Goal: Task Accomplishment & Management: Manage account settings

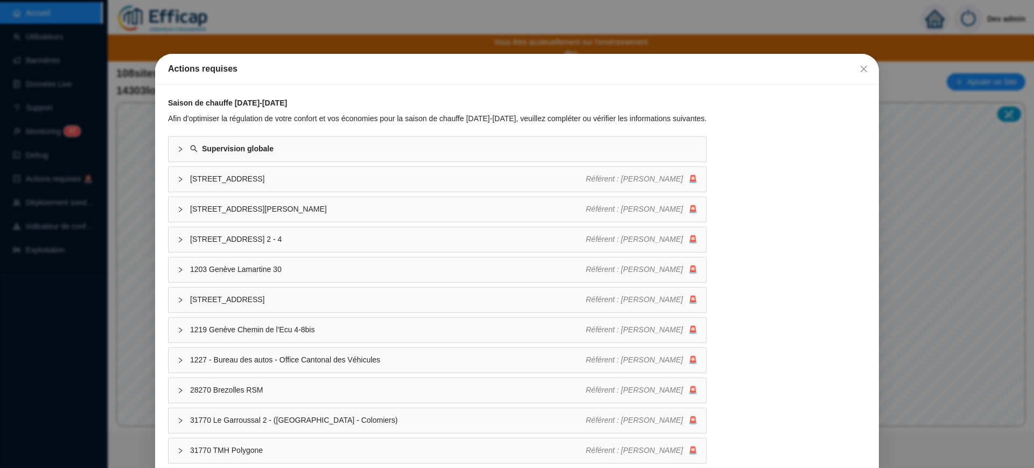
click at [139, 42] on div "Actions requises Saison de chauffe [DATE]-[DATE] Afin d'optimiser la régulation…" at bounding box center [517, 234] width 1034 height 468
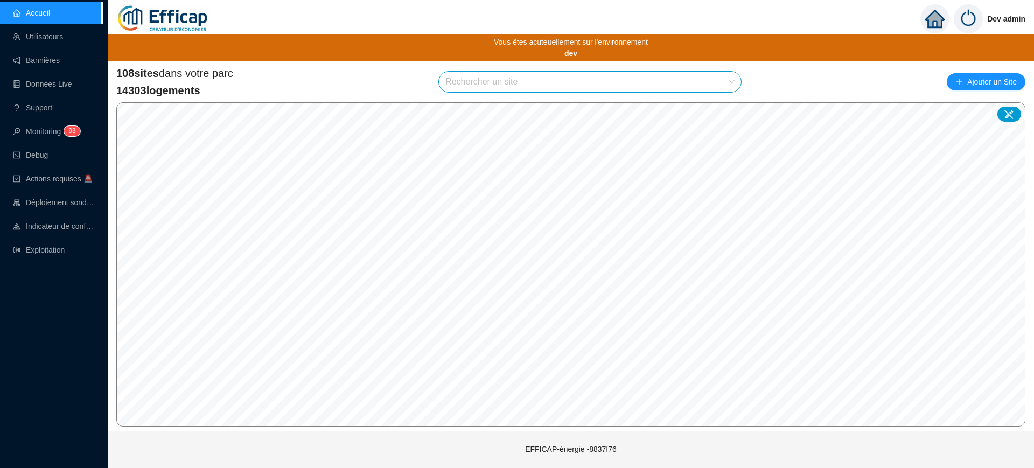
click at [564, 84] on input "search" at bounding box center [586, 82] width 280 height 20
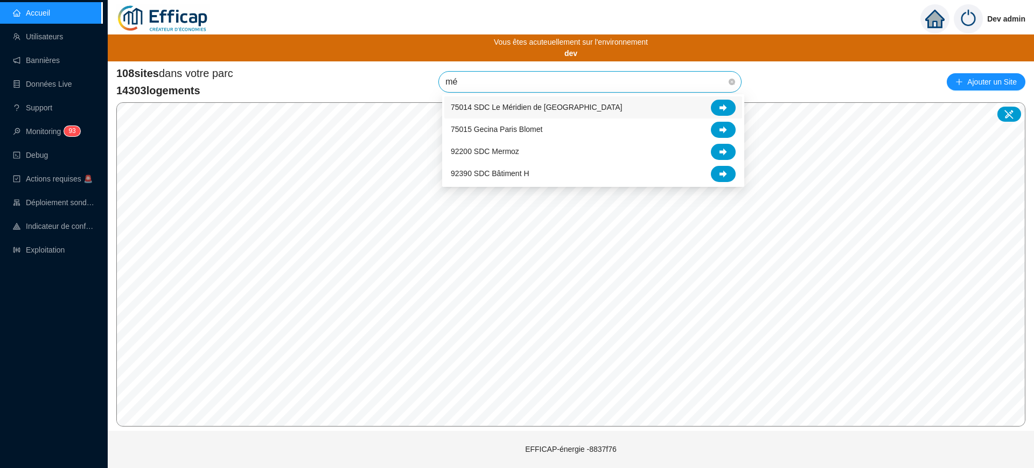
type input "mér"
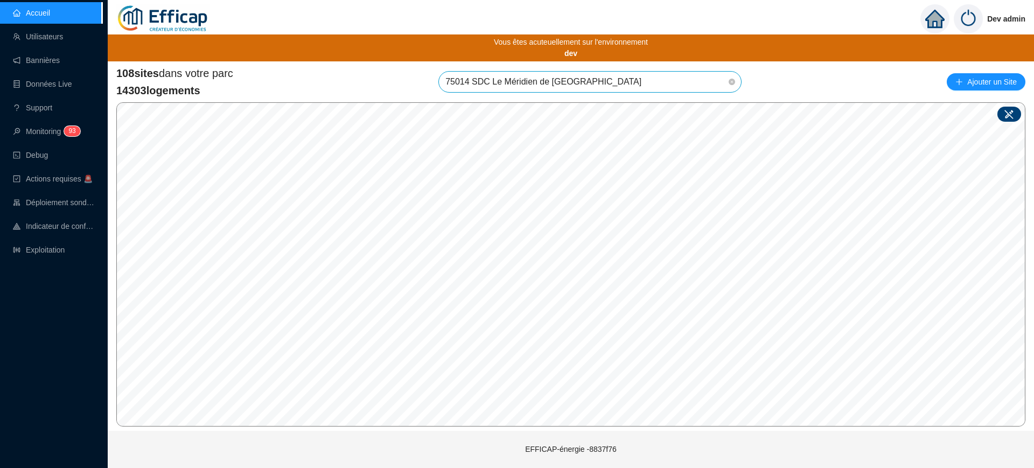
click at [1013, 114] on icon at bounding box center [1009, 114] width 11 height 11
click at [628, 80] on span "75014 SDC Le Méridien de [GEOGRAPHIC_DATA]" at bounding box center [590, 82] width 289 height 20
click at [530, 246] on input "search" at bounding box center [533, 245] width 80 height 16
type input "mér"
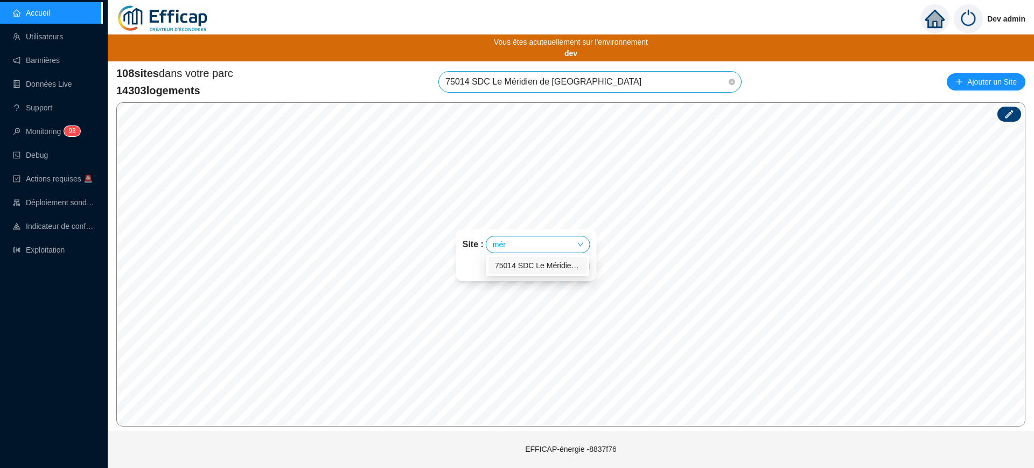
click at [562, 266] on div "75014 SDC Le Méridien de [GEOGRAPHIC_DATA]" at bounding box center [538, 265] width 86 height 11
click at [540, 273] on input "search" at bounding box center [534, 266] width 80 height 16
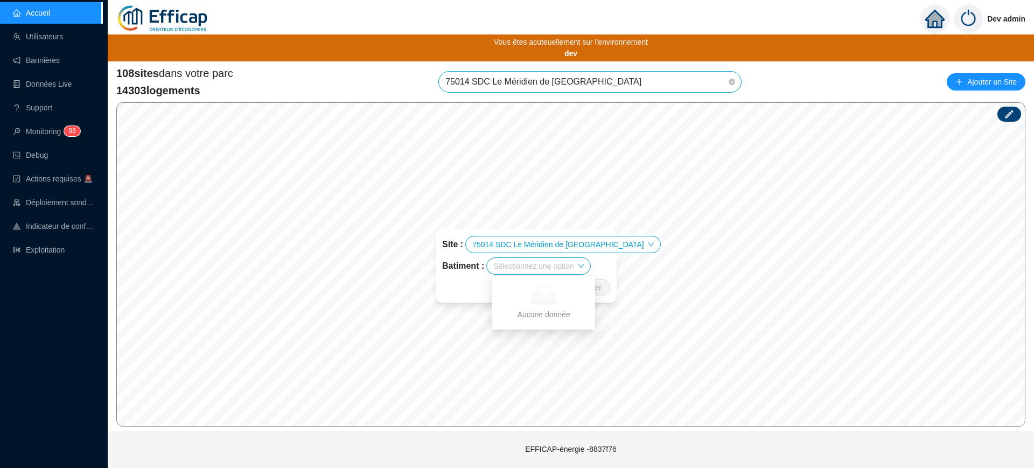
click at [479, 286] on div "Enregistrer" at bounding box center [526, 287] width 168 height 17
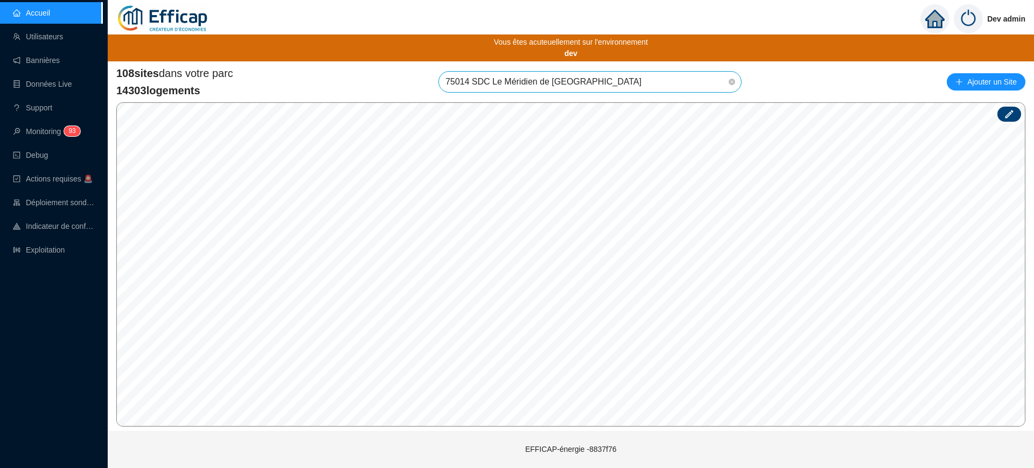
click at [1011, 111] on icon at bounding box center [1010, 114] width 8 height 8
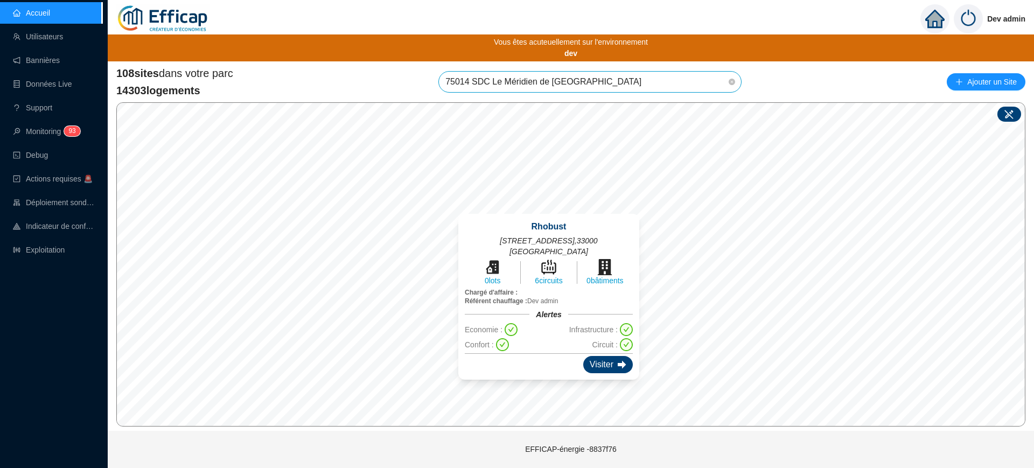
click at [585, 356] on div "Visiter" at bounding box center [609, 364] width 50 height 17
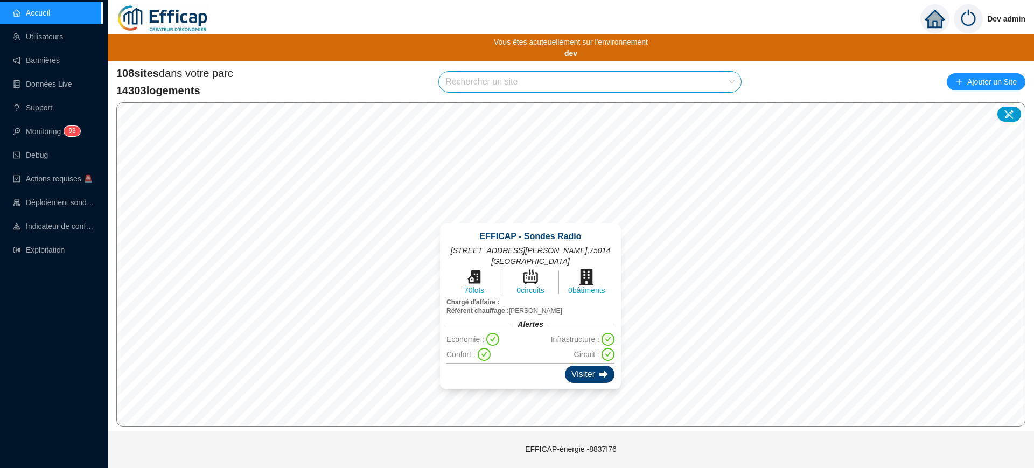
click at [584, 366] on div "Visiter" at bounding box center [590, 374] width 50 height 17
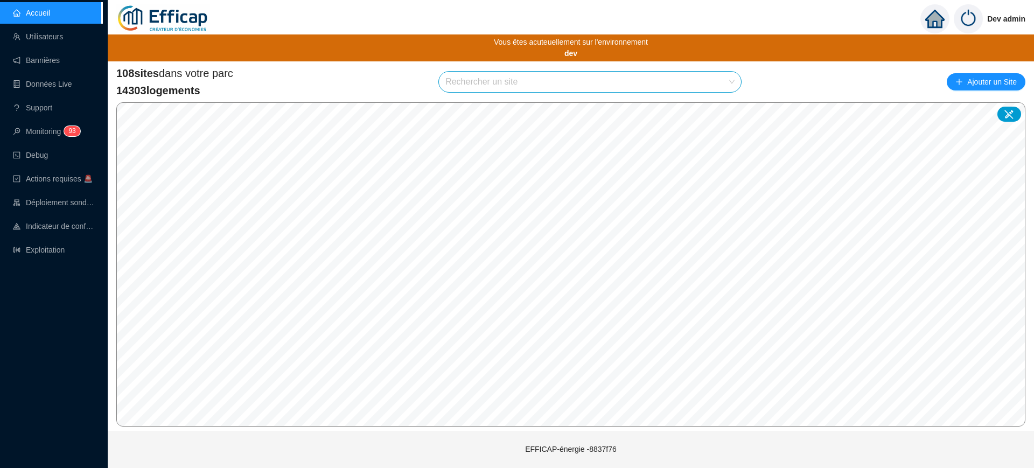
click at [536, 82] on input "search" at bounding box center [586, 82] width 280 height 20
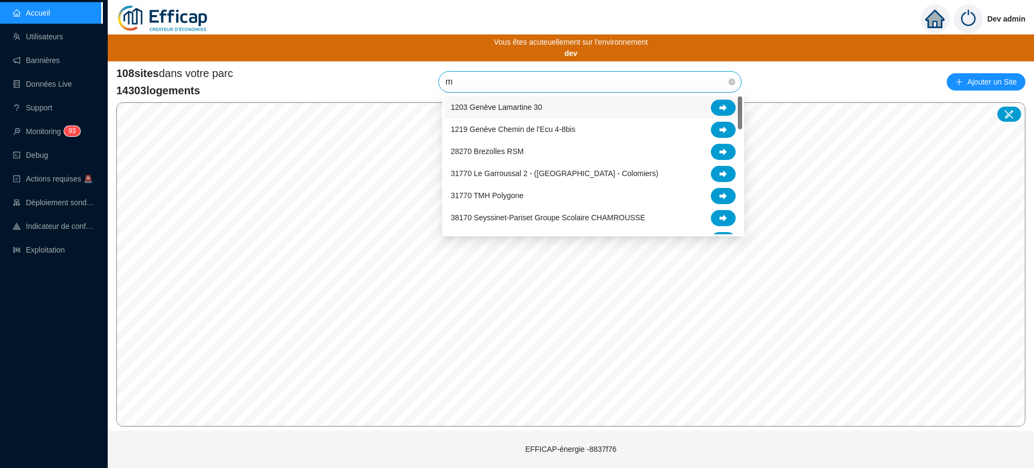
type input "m2"
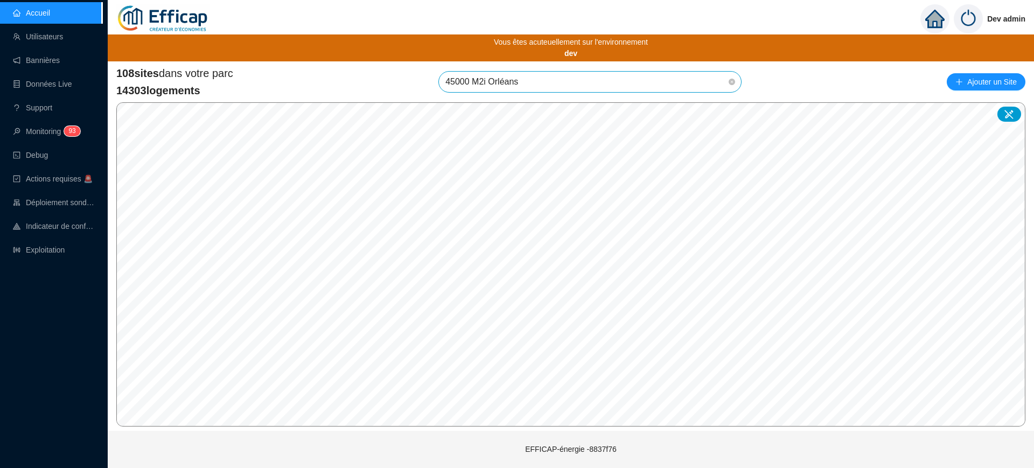
click at [566, 80] on span "45000 M2i Orléans" at bounding box center [590, 82] width 289 height 20
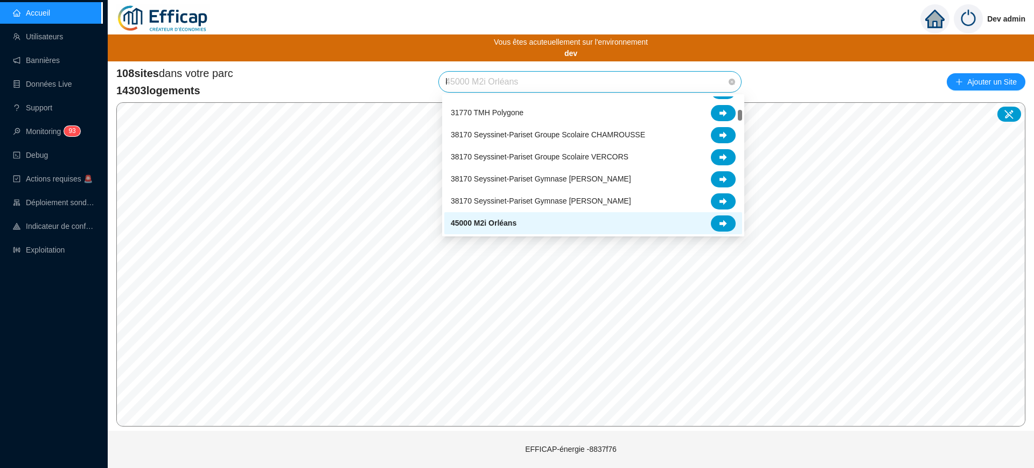
scroll to position [22, 0]
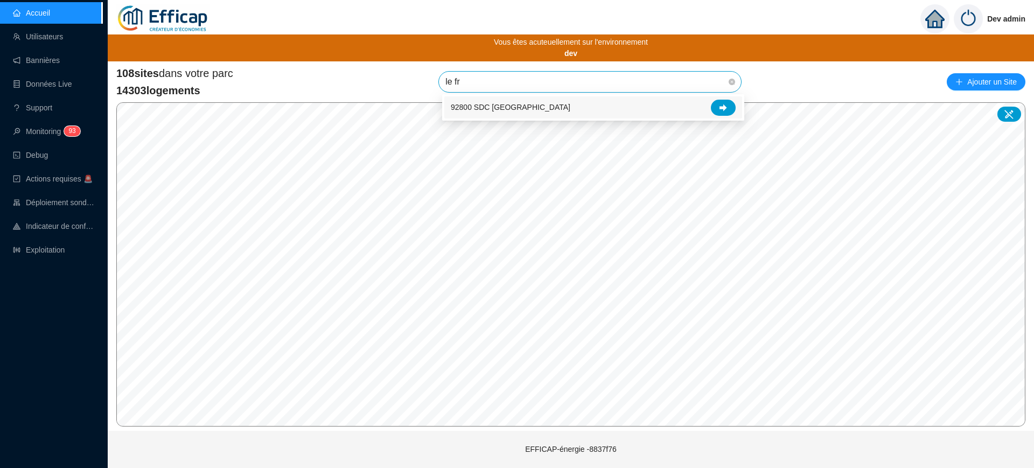
type input "le fra"
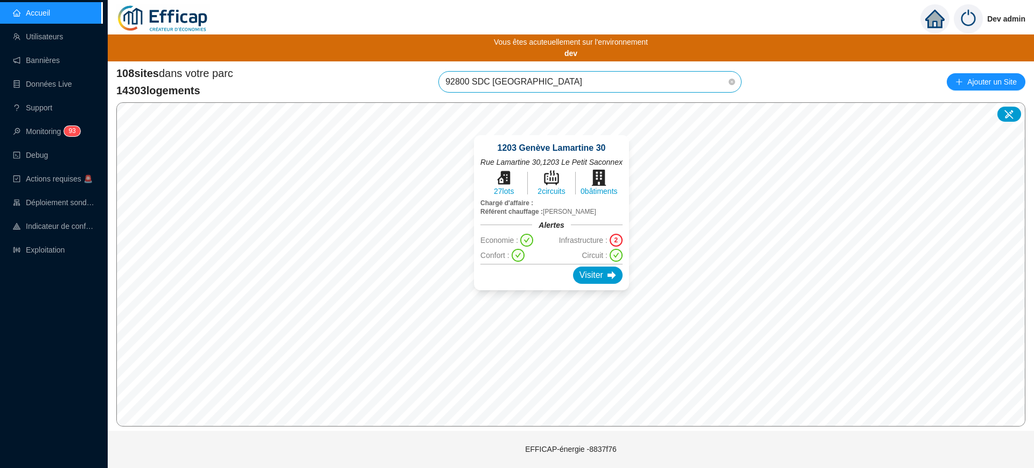
click at [617, 240] on div "2" at bounding box center [616, 240] width 13 height 13
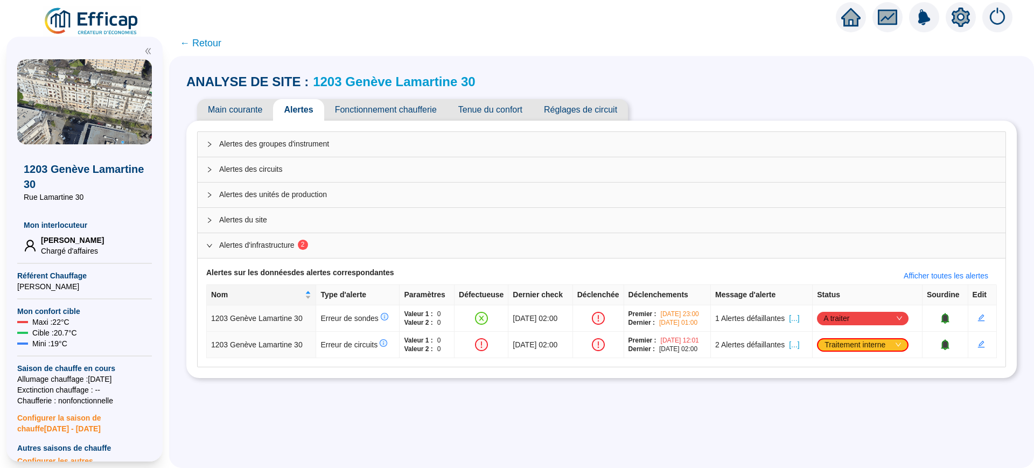
click at [823, 337] on div "Alertes des groupes d'instrument Alertes des circuits Alertes des unités de pro…" at bounding box center [601, 250] width 831 height 258
drag, startPoint x: 825, startPoint y: 323, endPoint x: 761, endPoint y: 400, distance: 100.6
click at [761, 400] on div "ANALYSE DE SITE : 1203 Genève Lamartine 30 Main courante Alertes Fonctionnement…" at bounding box center [601, 262] width 865 height 412
click at [664, 341] on span "02/05/2025 - 12:01" at bounding box center [680, 340] width 38 height 9
click at [800, 319] on span "[...]" at bounding box center [794, 318] width 10 height 11
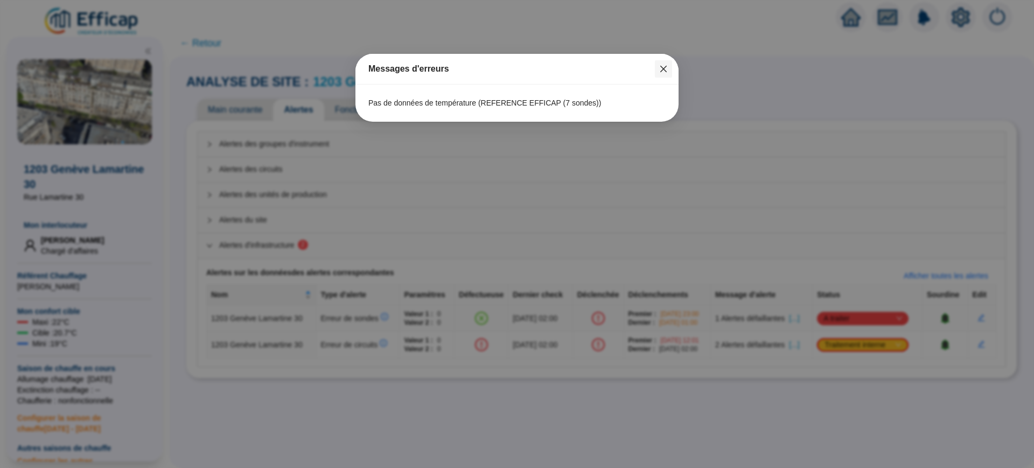
click at [664, 67] on icon "close" at bounding box center [663, 69] width 9 height 9
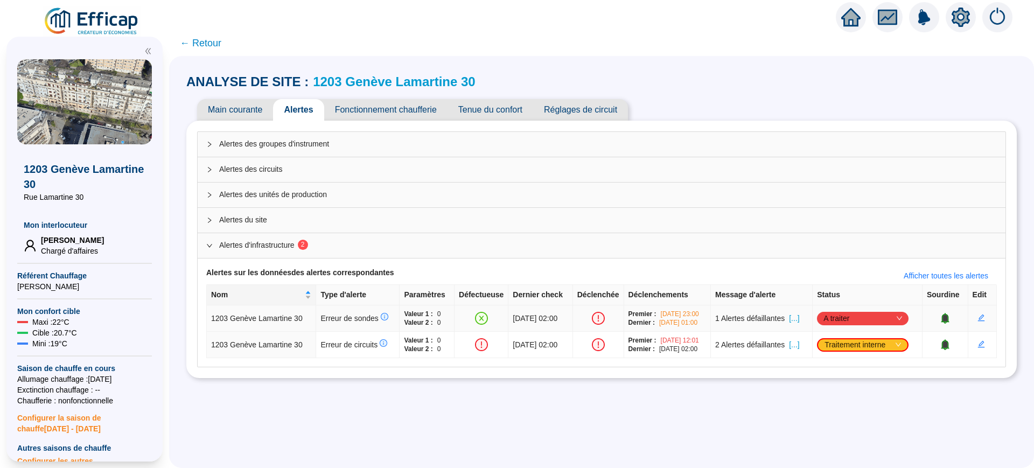
click at [800, 321] on span "[...]" at bounding box center [794, 318] width 10 height 11
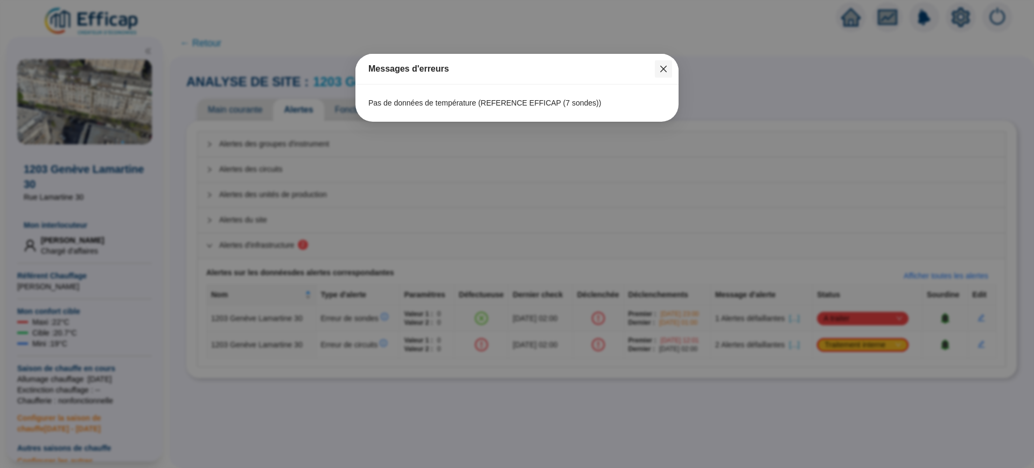
click at [658, 69] on span "Fermer" at bounding box center [663, 69] width 17 height 9
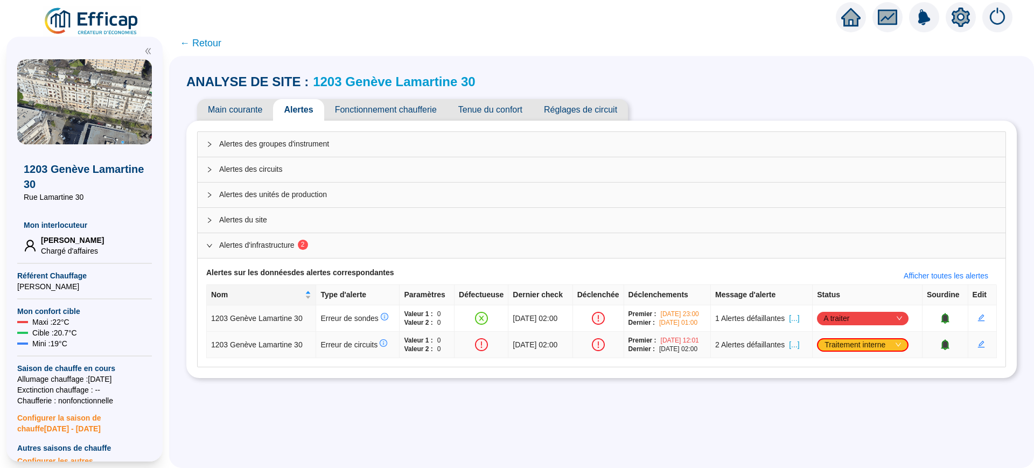
click at [800, 345] on span "[...]" at bounding box center [794, 344] width 10 height 11
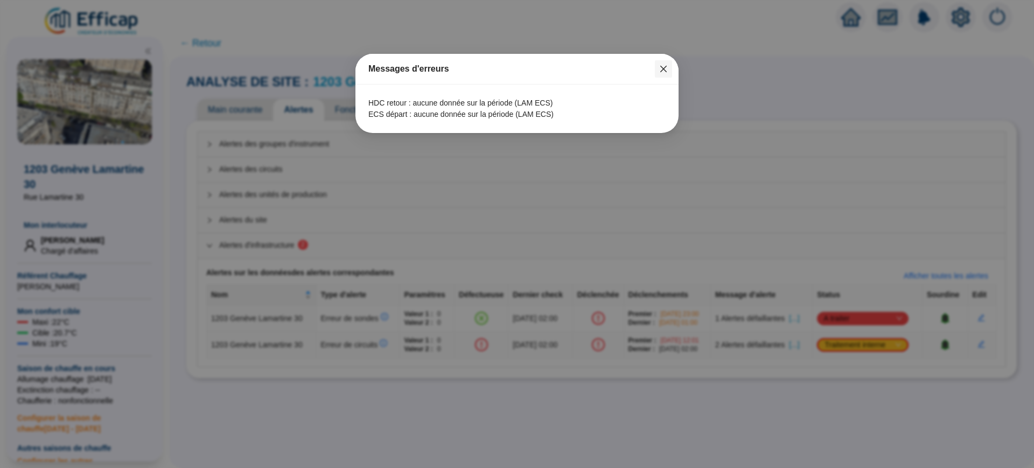
click at [668, 68] on span "Fermer" at bounding box center [663, 69] width 17 height 9
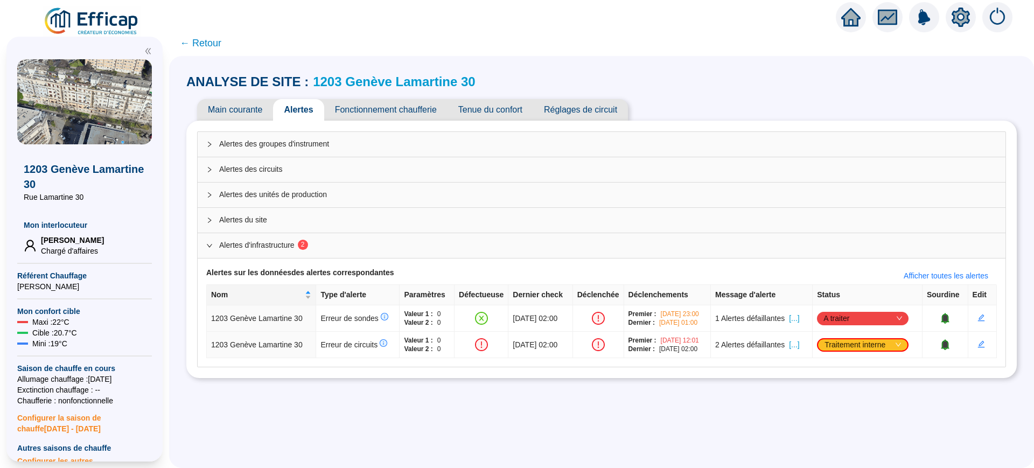
click at [206, 41] on span "← Retour" at bounding box center [200, 43] width 41 height 15
